Goal: Check status: Check status

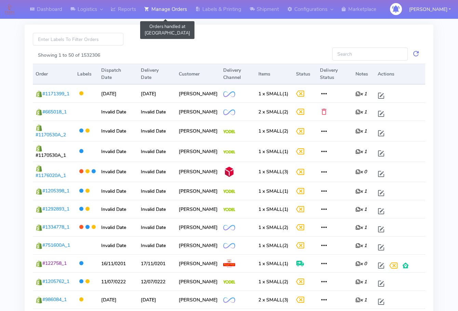
click at [166, 9] on link "Manage Orders" at bounding box center [165, 9] width 51 height 19
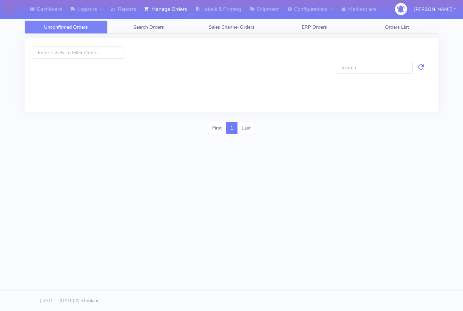
click at [161, 26] on span "Search Orders" at bounding box center [148, 27] width 31 height 6
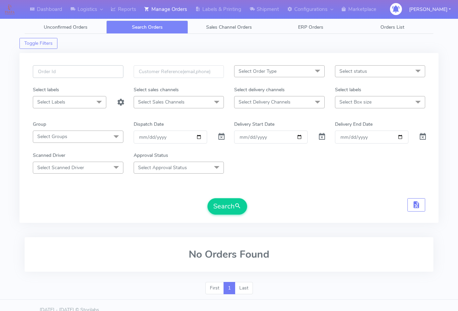
drag, startPoint x: 84, startPoint y: 71, endPoint x: 87, endPoint y: 76, distance: 5.4
click at [84, 71] on input "text" at bounding box center [78, 71] width 91 height 13
paste input "1618027"
type input "1618027"
click at [220, 138] on span at bounding box center [221, 138] width 8 height 6
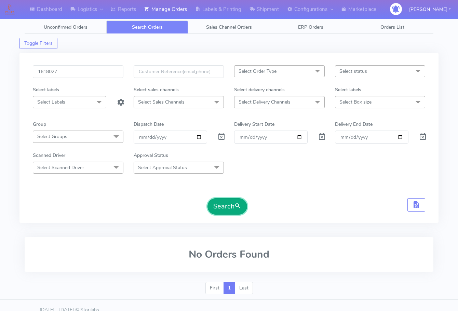
click at [223, 210] on button "Search" at bounding box center [227, 206] width 40 height 16
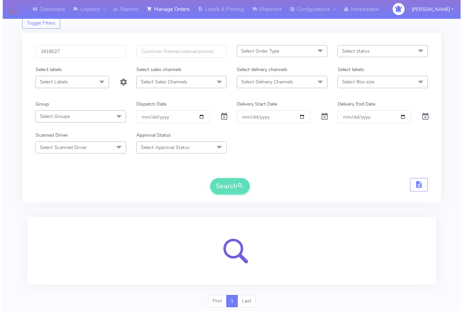
scroll to position [42, 0]
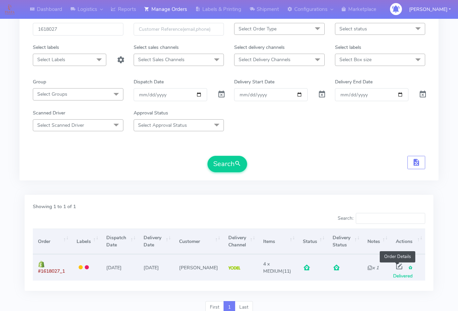
click at [396, 268] on span at bounding box center [399, 267] width 12 height 6
select select "5"
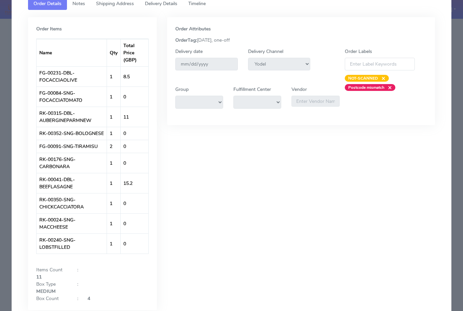
scroll to position [119, 0]
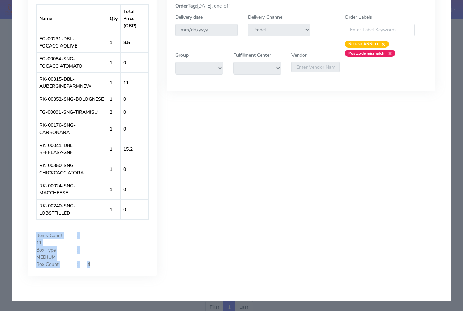
drag, startPoint x: 34, startPoint y: 236, endPoint x: 101, endPoint y: 266, distance: 73.4
click at [101, 266] on div "Items Count : 11 Box Type : MEDIUM Box Count : 4" at bounding box center [92, 250] width 123 height 36
click at [102, 266] on div "4" at bounding box center [102, 264] width 41 height 7
